Goal: Task Accomplishment & Management: Manage account settings

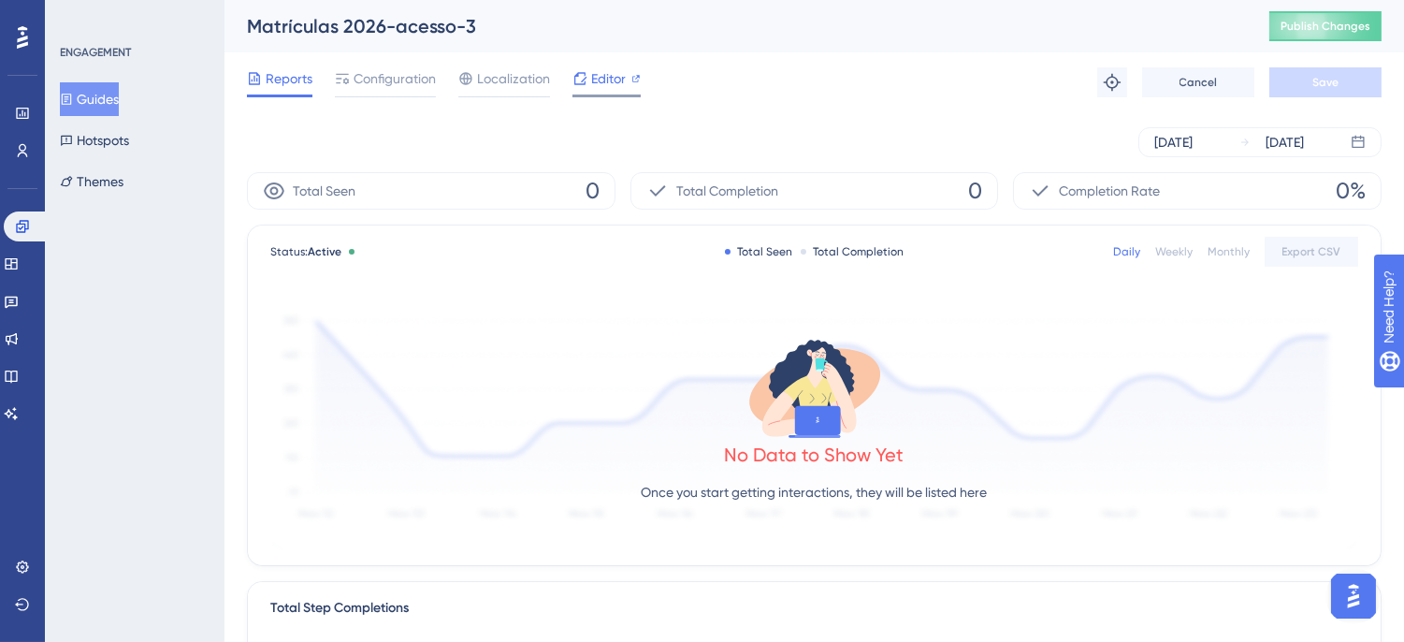
click at [595, 70] on span "Editor" at bounding box center [608, 78] width 35 height 22
click at [1319, 21] on span "Publish Changes" at bounding box center [1326, 26] width 90 height 15
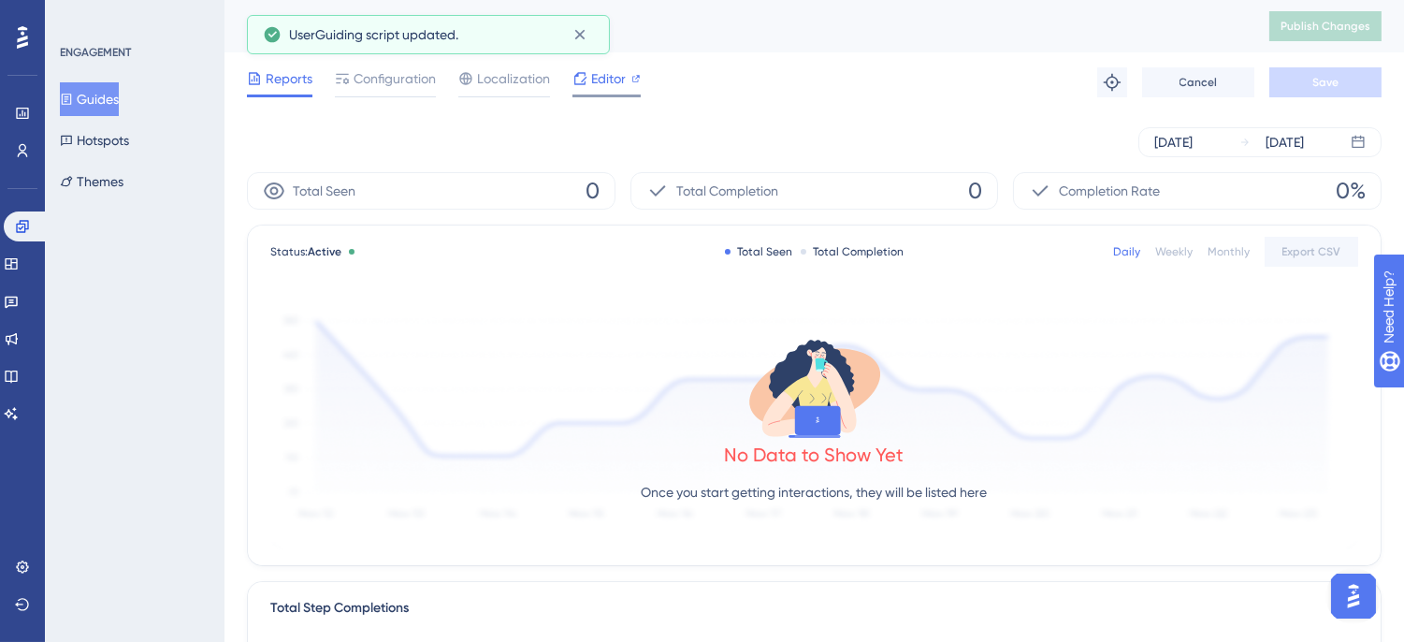
click at [618, 80] on span "Editor" at bounding box center [608, 78] width 35 height 22
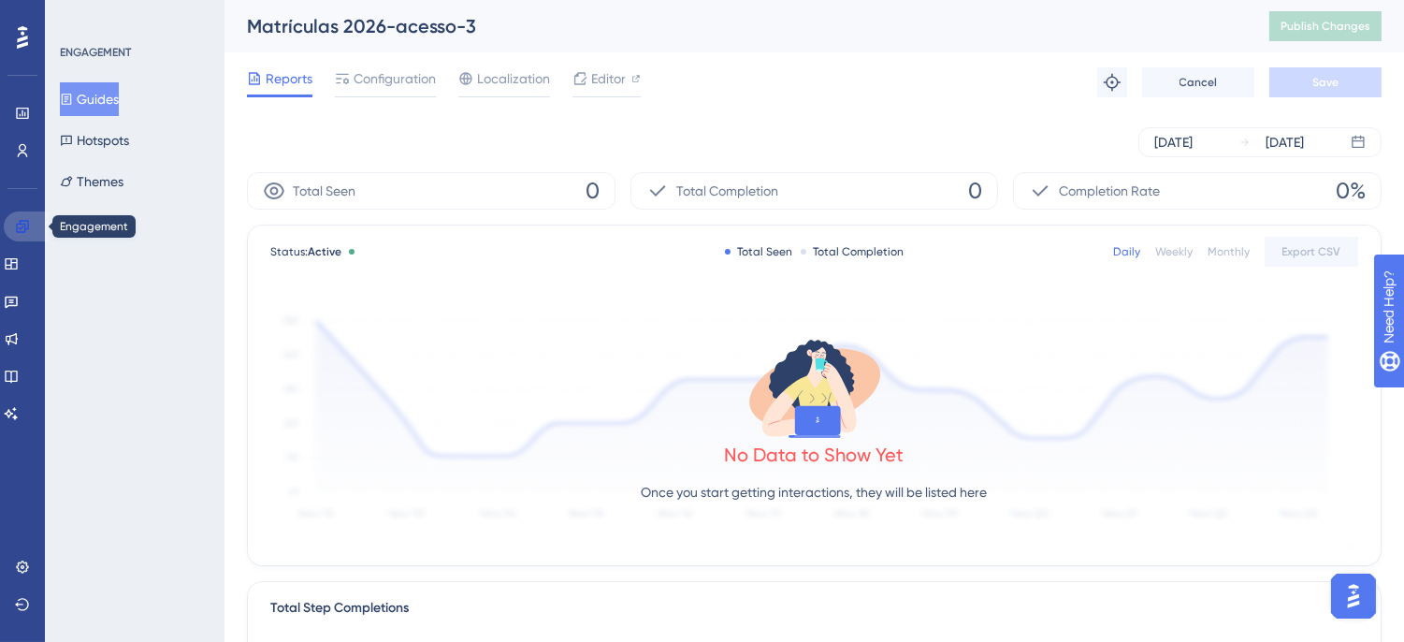
drag, startPoint x: 30, startPoint y: 221, endPoint x: 153, endPoint y: 144, distance: 145.4
click at [30, 221] on link at bounding box center [26, 226] width 45 height 30
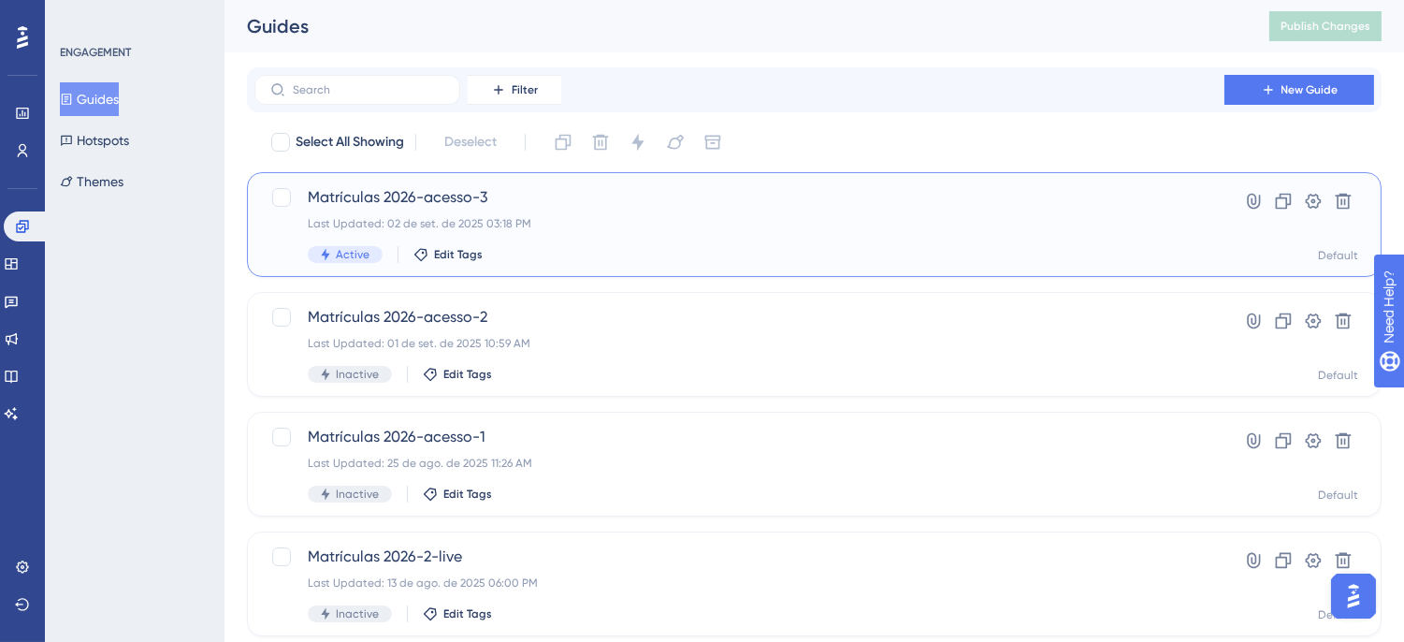
click at [690, 225] on div "Last Updated: 02 de set. de 2025 03:18 PM" at bounding box center [739, 223] width 863 height 15
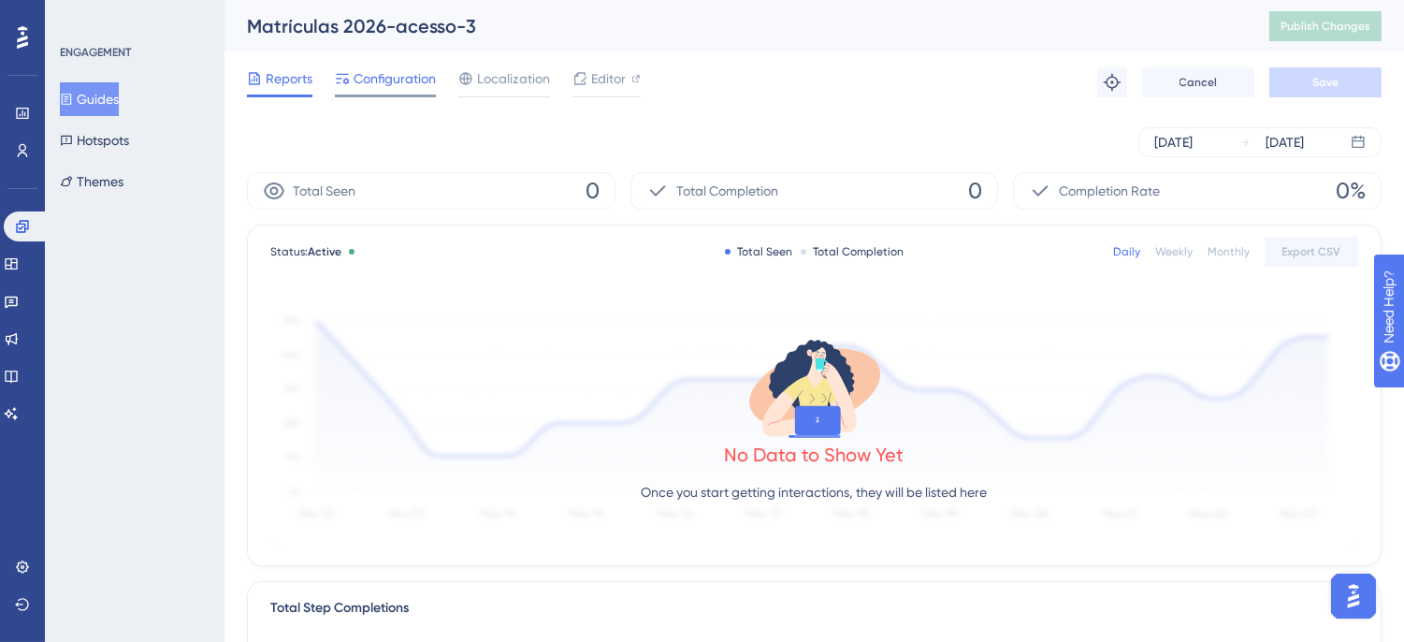
click at [404, 73] on span "Configuration" at bounding box center [395, 78] width 82 height 22
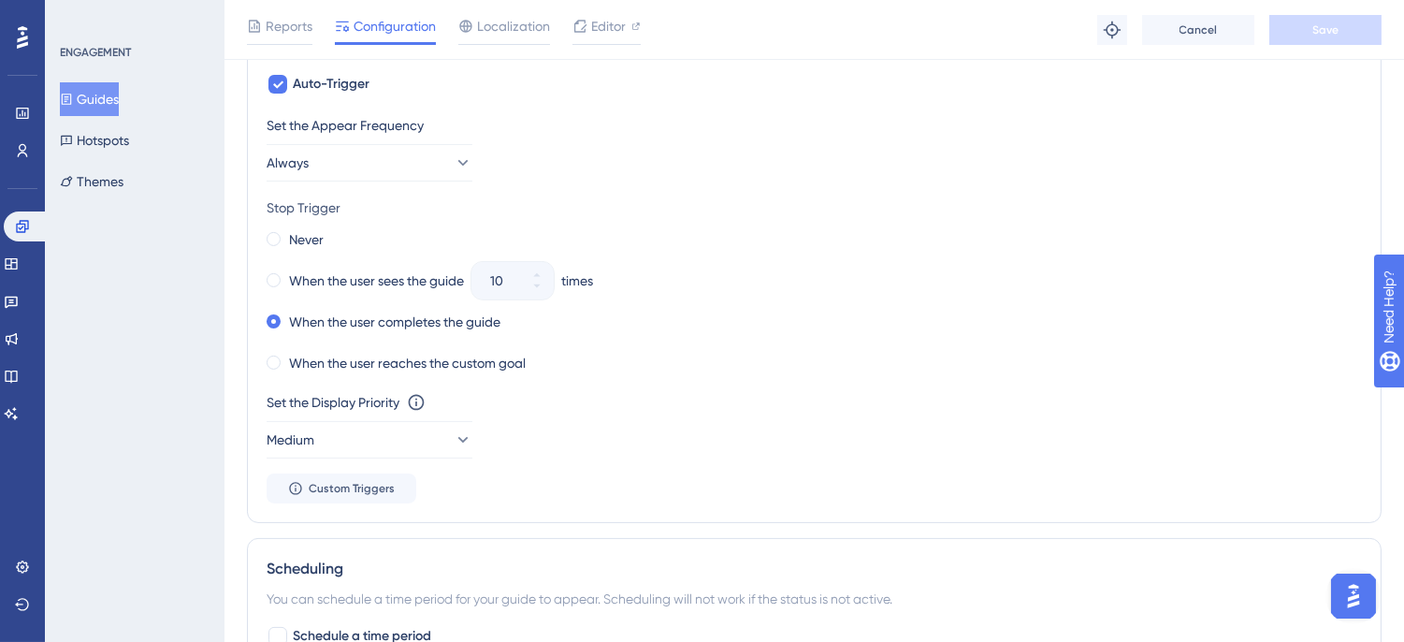
scroll to position [935, 0]
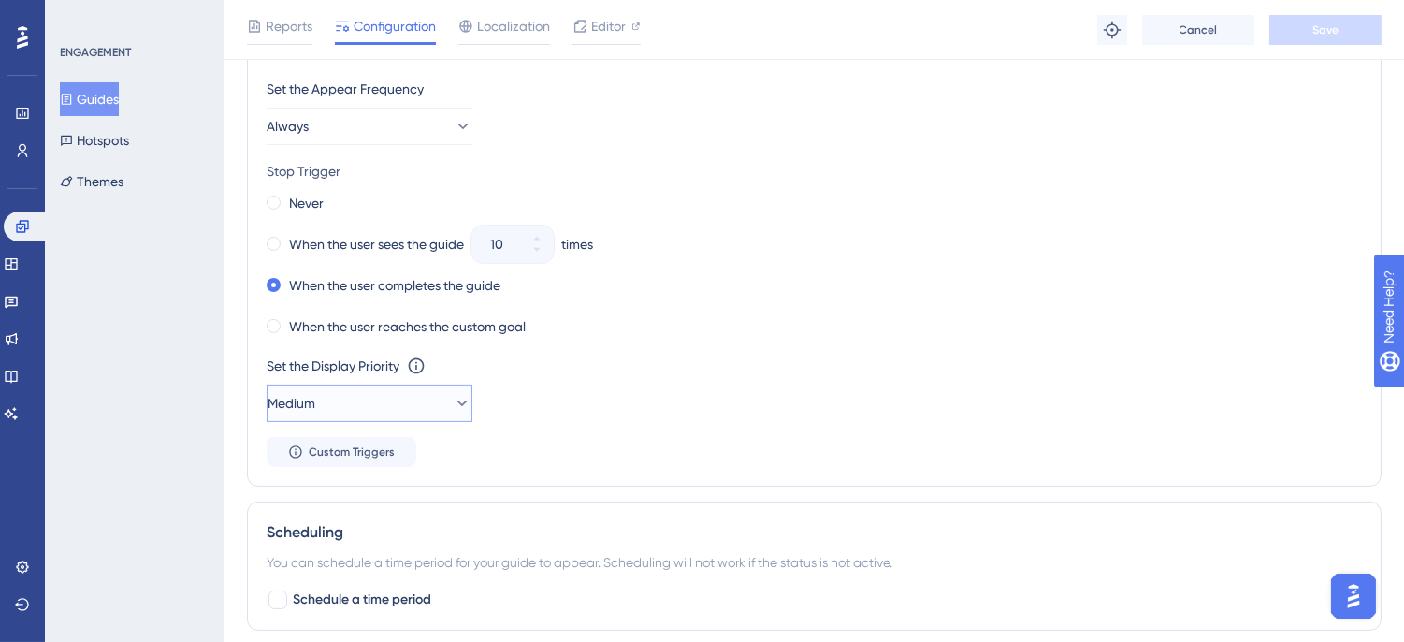
click at [458, 403] on button "Medium" at bounding box center [370, 402] width 206 height 37
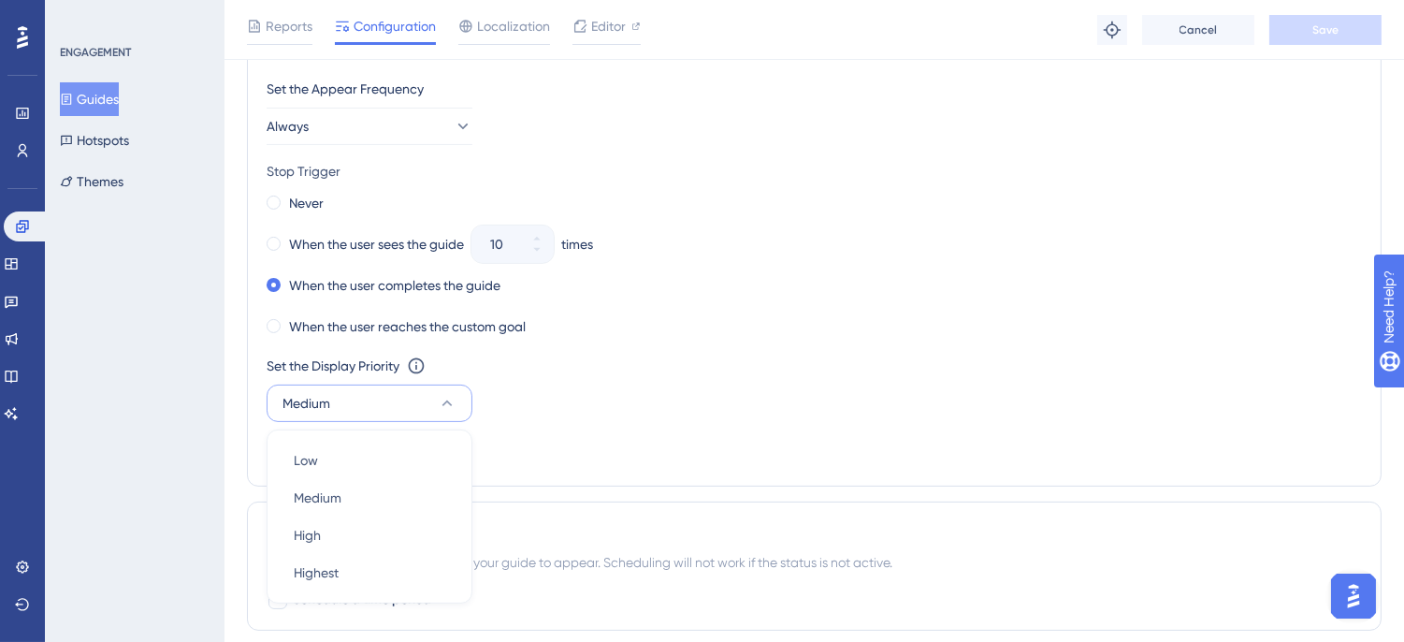
scroll to position [1132, 0]
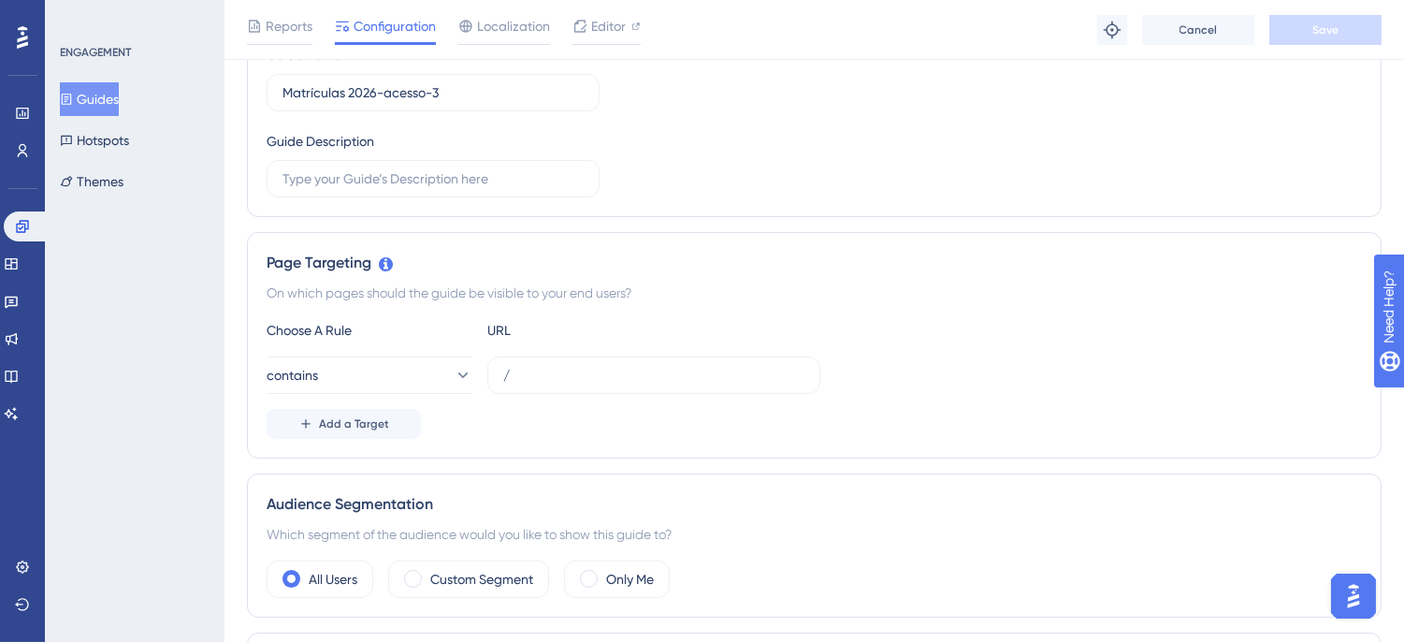
scroll to position [0, 0]
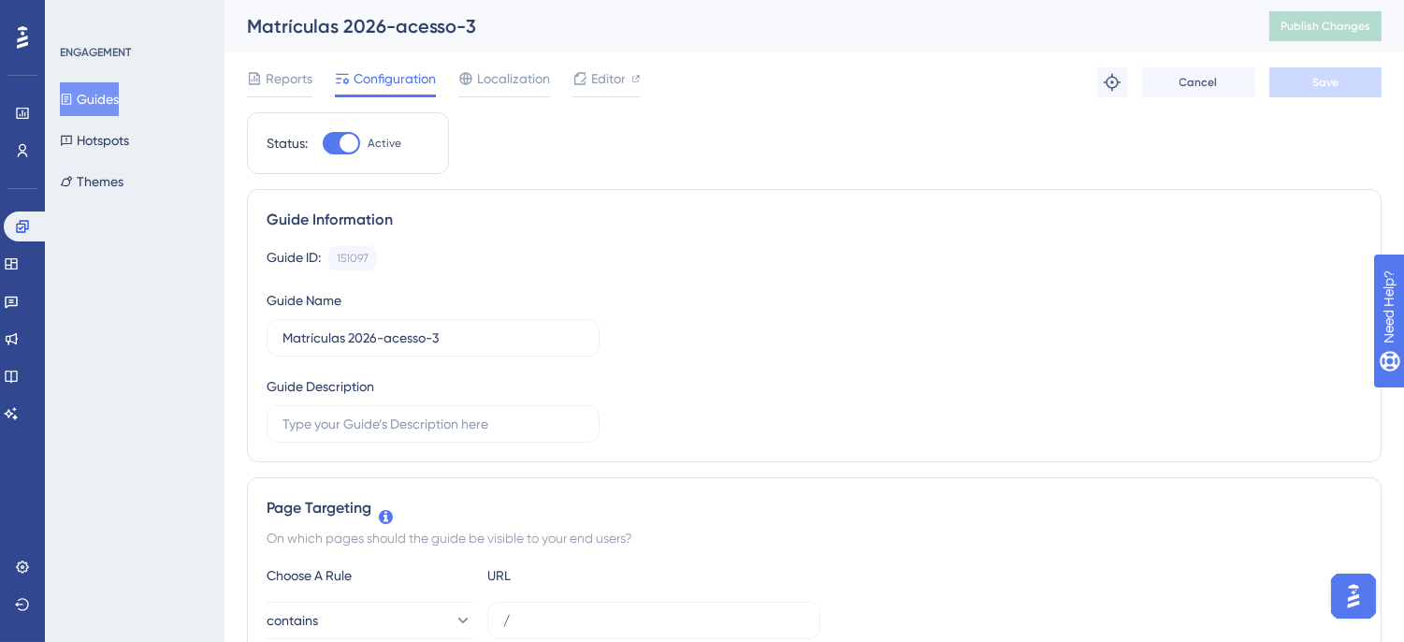
click at [119, 110] on button "Guides" at bounding box center [89, 99] width 59 height 34
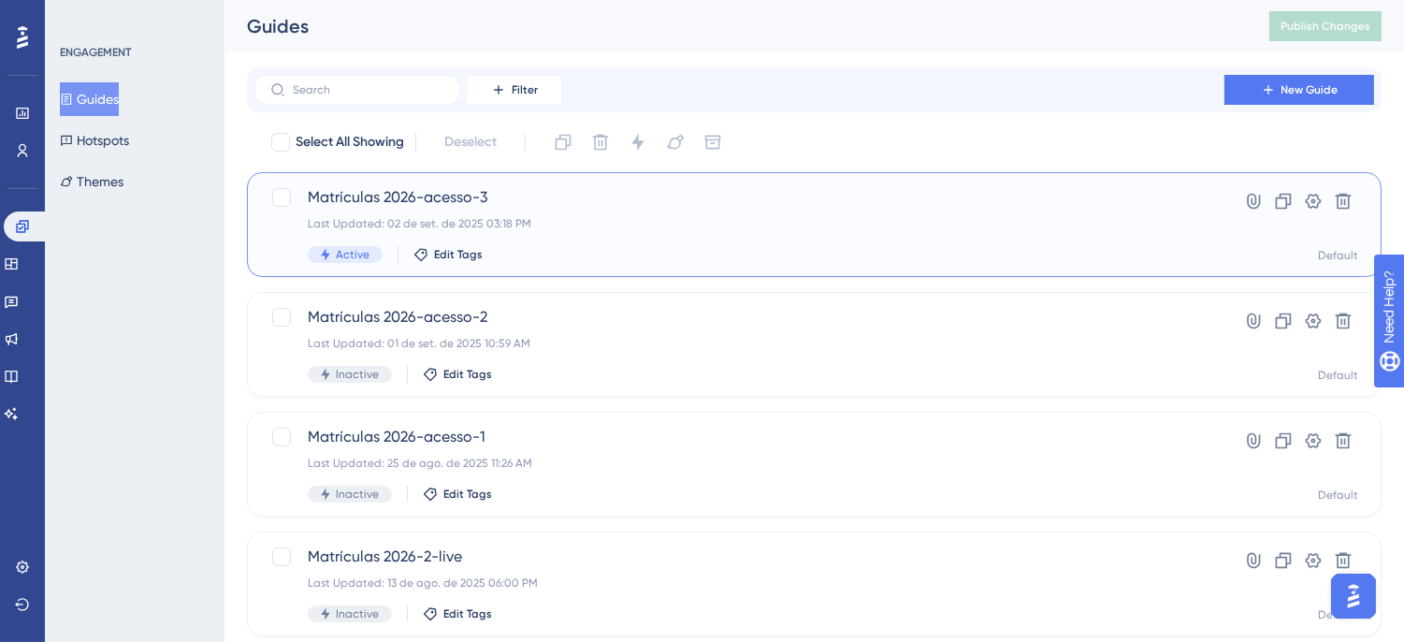
click at [623, 172] on div "Matrículas 2026-acesso-3 Last Updated: 02 de set. de 2025 03:18 PM Active Edit …" at bounding box center [814, 224] width 1135 height 105
